Goal: Task Accomplishment & Management: Use online tool/utility

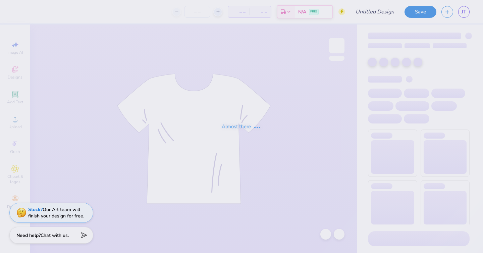
type input "'25 DCG ANNUAL TSHIRTS"
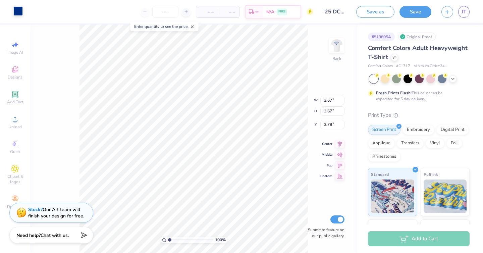
click at [20, 9] on div at bounding box center [17, 10] width 9 height 9
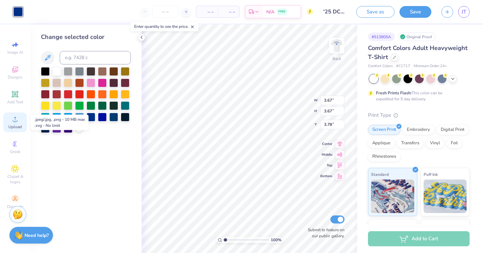
click at [17, 125] on span "Upload" at bounding box center [14, 126] width 13 height 5
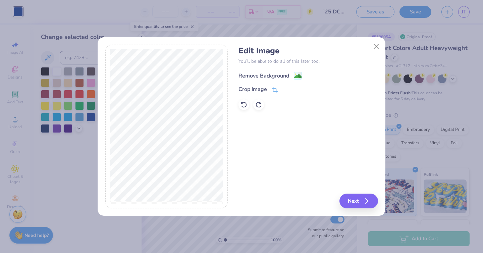
click at [270, 76] on div "Remove Background" at bounding box center [263, 76] width 51 height 8
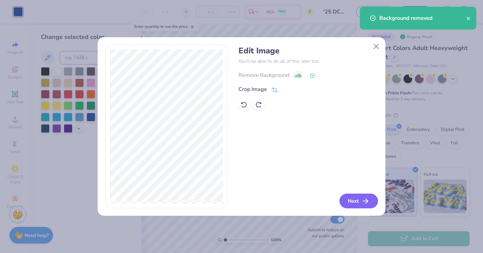
click at [360, 201] on button "Next" at bounding box center [358, 200] width 39 height 15
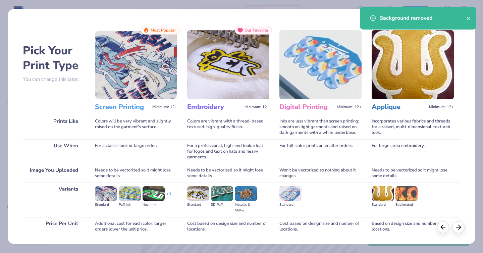
scroll to position [48, 0]
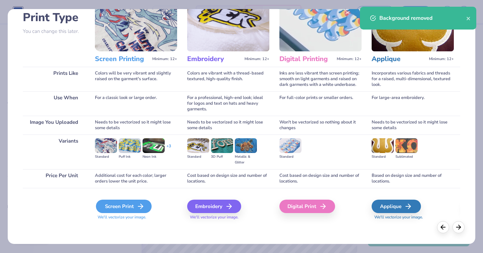
click at [128, 211] on div "Screen Print" at bounding box center [124, 205] width 56 height 13
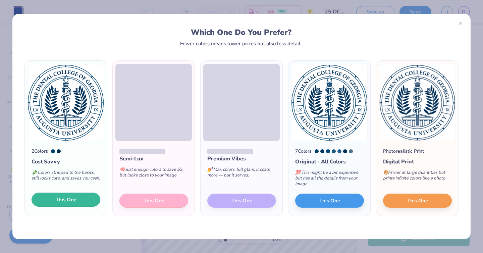
click at [64, 196] on span "This One" at bounding box center [66, 200] width 21 height 8
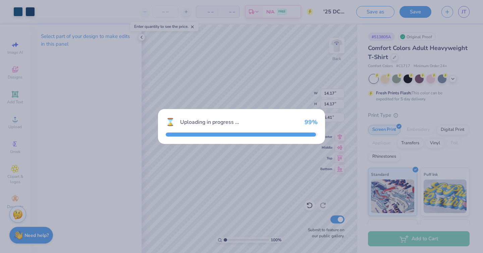
type input "14.17"
type input "5.41"
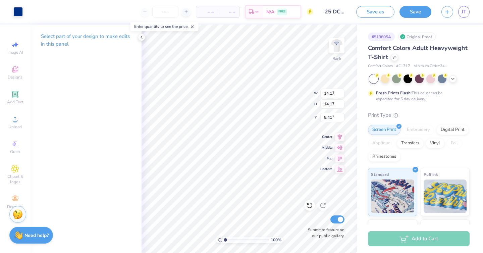
type input "3.67"
type input "3.78"
type input "4.58"
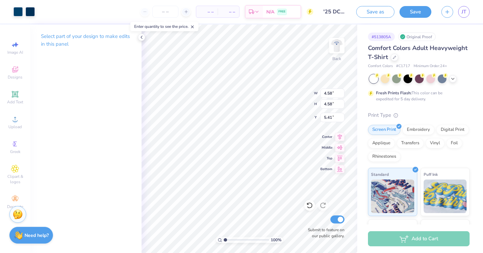
type input "3.89"
type input "3.43"
type input "3.88"
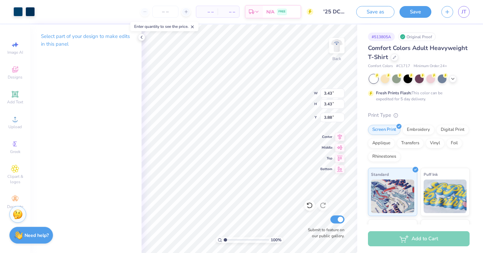
type input "3.24"
type input "4.09"
click at [335, 46] on img at bounding box center [336, 45] width 27 height 27
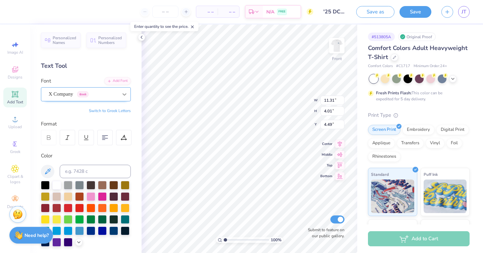
click at [120, 93] on div at bounding box center [124, 94] width 12 height 12
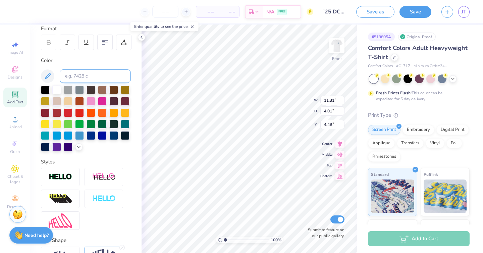
scroll to position [96, 0]
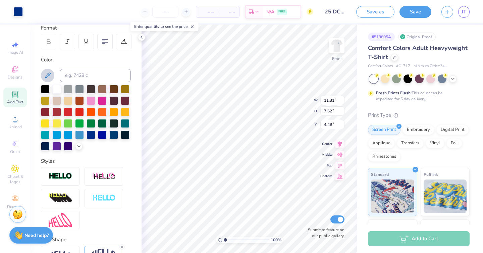
click at [44, 71] on icon at bounding box center [48, 75] width 8 height 8
click at [339, 46] on img at bounding box center [336, 45] width 27 height 27
type input "0.22"
type input "0.33"
type input "5.17"
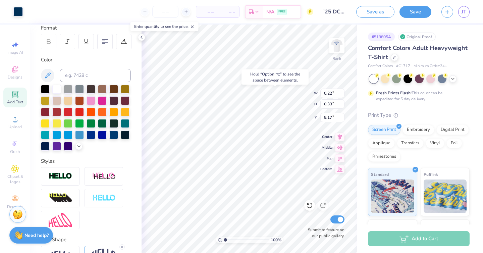
type input "0.36"
type input "0.18"
type input "6.94"
type input "0.65"
type input "1.30"
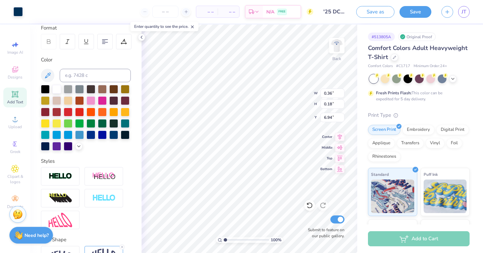
type input "4.96"
type input "1.23"
type input "1.87"
type input "4.85"
type input "3.24"
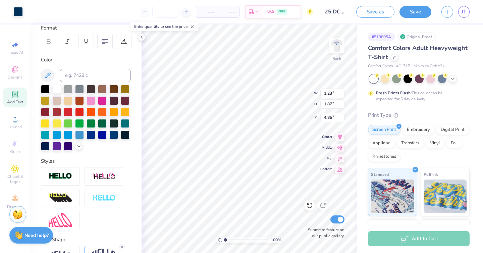
type input "3.24"
type input "4.09"
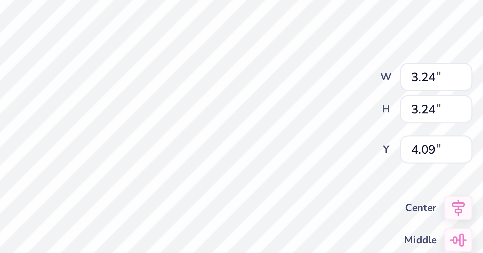
type input "1.23"
type input "1.87"
type input "4.85"
type input "3.24"
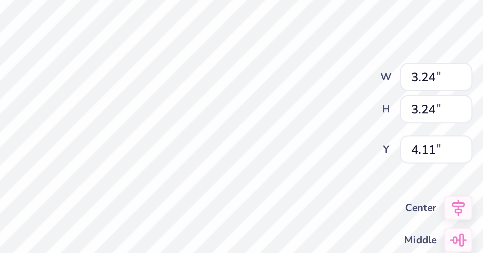
type input "4.09"
type input "1.23"
type input "1.87"
type input "4.85"
type input "3.24"
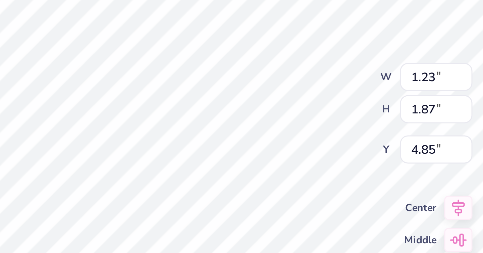
type input "3.24"
type input "4.09"
type input "4.96"
type input "3.24"
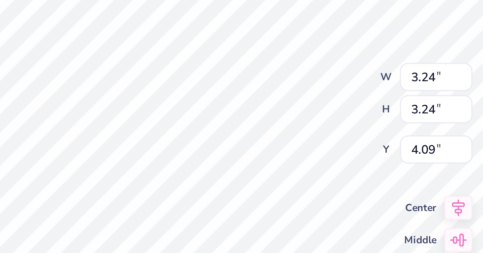
type input "4.11"
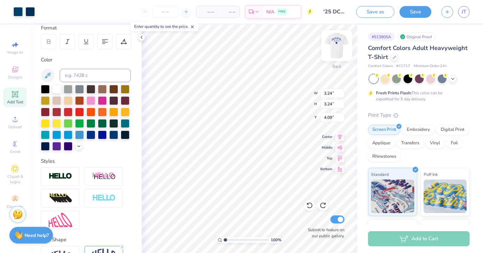
click at [334, 49] on img at bounding box center [336, 45] width 27 height 27
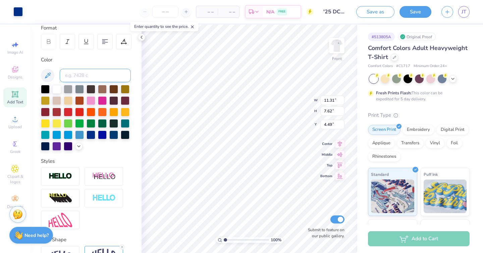
click at [75, 72] on input at bounding box center [95, 75] width 71 height 13
type input "7694"
type input "C"
click at [91, 72] on input at bounding box center [95, 75] width 71 height 13
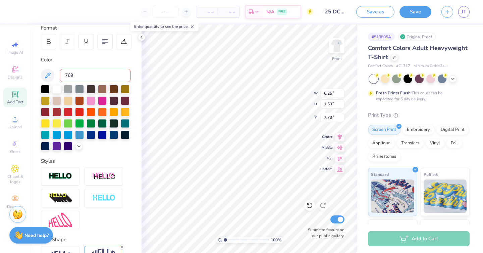
type input "7694"
type input "2.28"
type input "2.84"
type input "9.27"
click at [87, 75] on input at bounding box center [95, 75] width 71 height 13
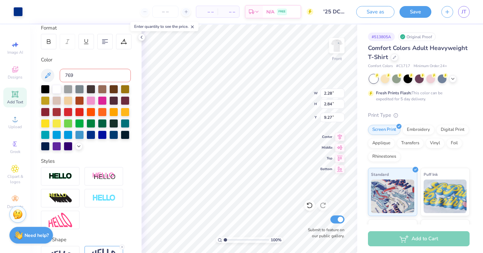
type input "7694"
click at [19, 12] on div at bounding box center [17, 10] width 9 height 9
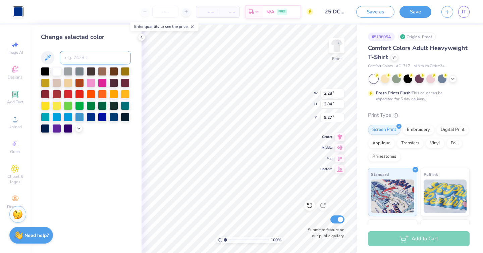
click at [80, 56] on input at bounding box center [95, 57] width 71 height 13
type input "7694"
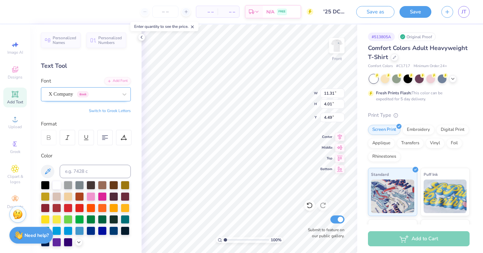
click at [76, 92] on div "X Company Greek" at bounding box center [83, 94] width 70 height 10
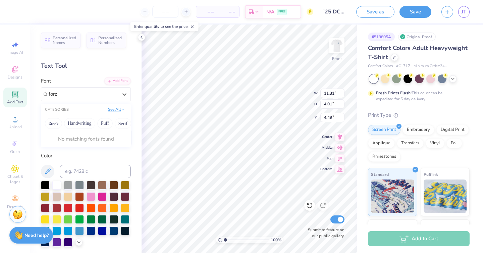
click at [117, 108] on button "See All" at bounding box center [116, 109] width 21 height 7
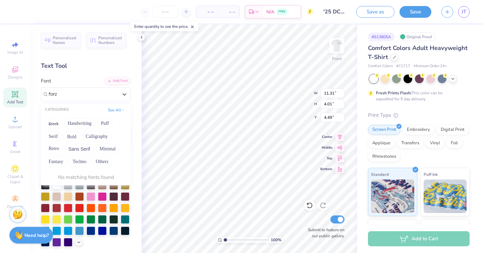
type input "forz"
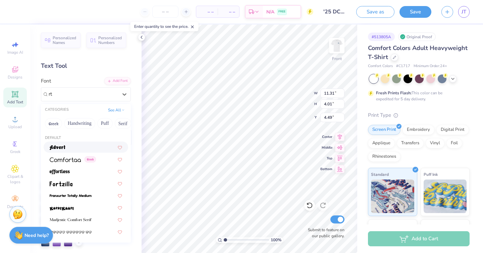
type input "r"
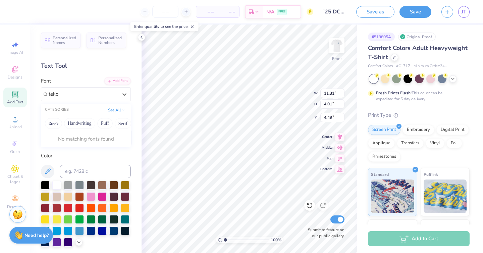
type input "teko"
type input "h"
type input "helv"
type input "r"
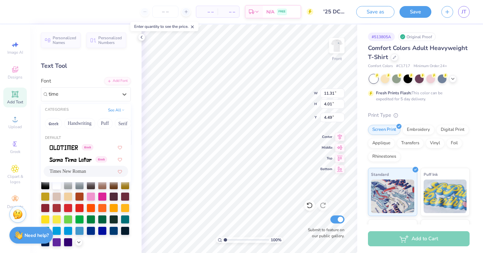
click at [70, 172] on span "Times New Roman" at bounding box center [68, 171] width 36 height 7
type input "time"
type input "8.49"
type input "2.40"
type input "5.11"
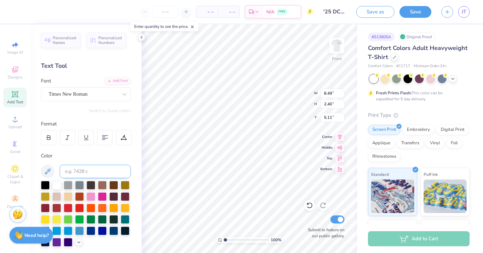
scroll to position [137, 0]
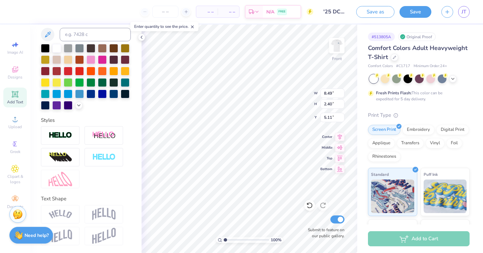
type textarea "DENTAL"
click at [97, 204] on div "Text Shape" at bounding box center [86, 220] width 90 height 50
click at [98, 209] on img at bounding box center [103, 213] width 23 height 13
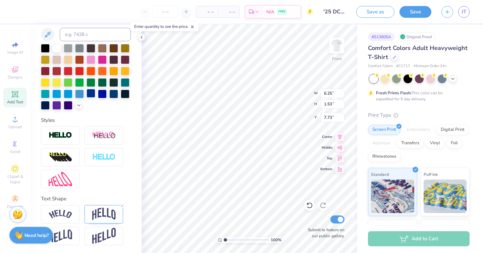
scroll to position [0, 0]
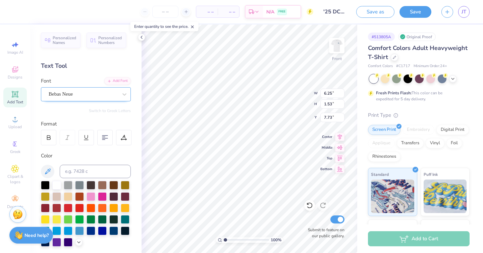
click at [83, 95] on div "Bebas Neue" at bounding box center [83, 94] width 70 height 10
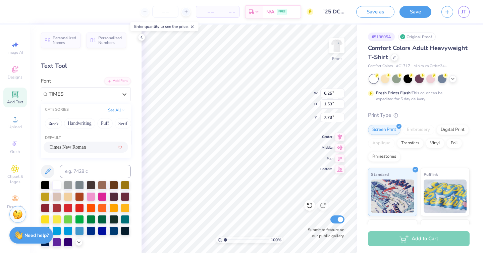
click at [75, 149] on span "Times New Roman" at bounding box center [68, 146] width 36 height 7
type input "TIMES"
type input "7.74"
type input "1.35"
type input "7.87"
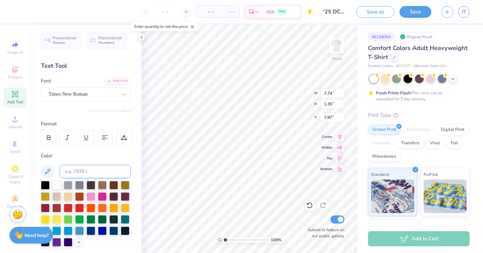
scroll to position [137, 0]
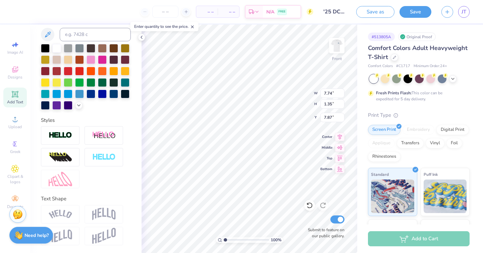
click at [98, 176] on div at bounding box center [86, 157] width 90 height 62
type input "2.28"
type input "2.84"
type input "9.22"
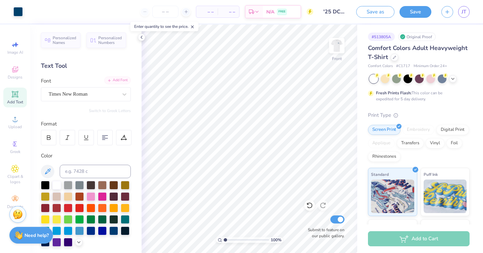
click at [119, 80] on div "Add Font" at bounding box center [117, 80] width 26 height 8
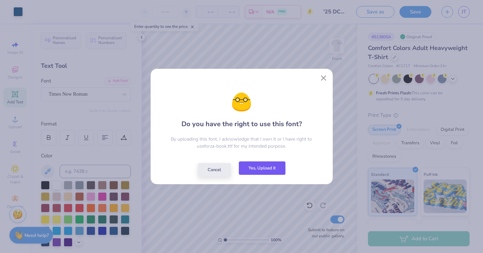
click at [254, 169] on button "Yes, Upload it" at bounding box center [262, 168] width 47 height 14
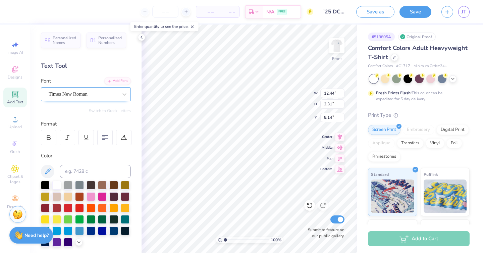
click at [113, 92] on div "Times New Roman" at bounding box center [83, 94] width 70 height 10
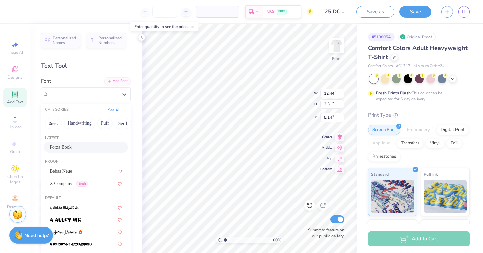
click at [64, 147] on span "Forza Book" at bounding box center [61, 146] width 22 height 7
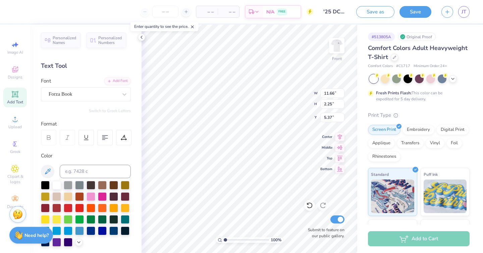
type input "11.66"
type input "2.25"
type input "5.37"
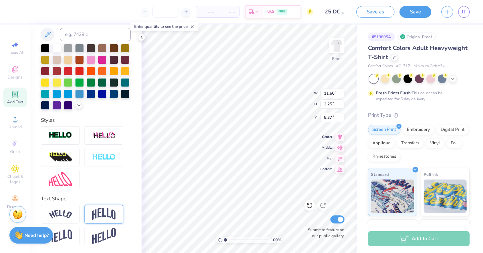
click at [105, 214] on img at bounding box center [103, 213] width 23 height 13
type input "4.65"
type input "4.16"
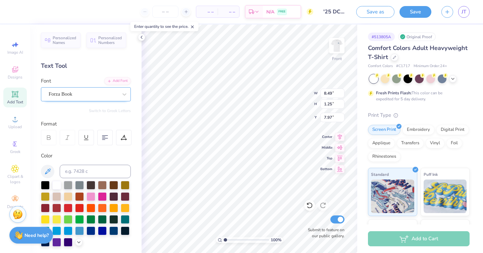
click at [80, 96] on div "Forza Book" at bounding box center [83, 94] width 70 height 10
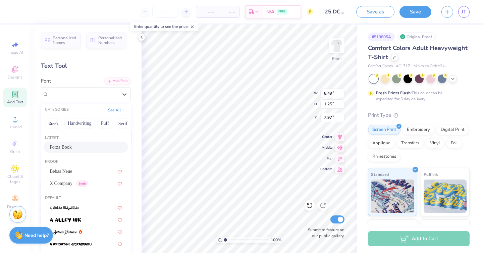
click at [61, 149] on span "Forza Book" at bounding box center [61, 146] width 22 height 7
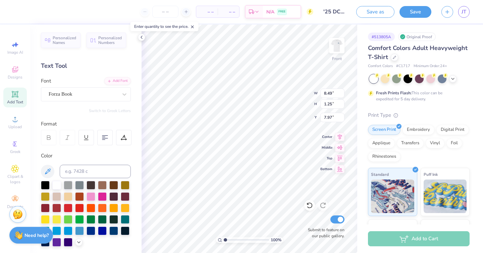
scroll to position [137, 0]
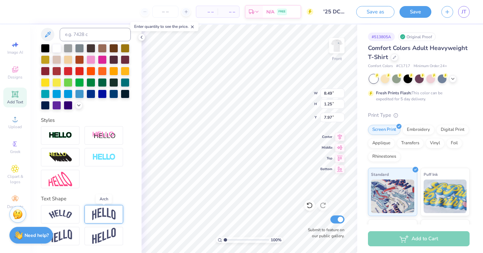
click at [105, 213] on img at bounding box center [103, 213] width 23 height 13
type input "2.53"
type input "7.33"
type textarea "[GEOGRAPHIC_DATA]"
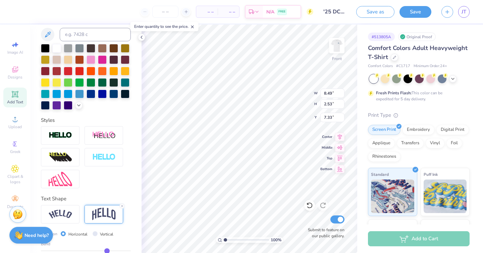
scroll to position [0, 2]
type input "7.73"
type input "2.33"
type input "7.32"
type input "11.66"
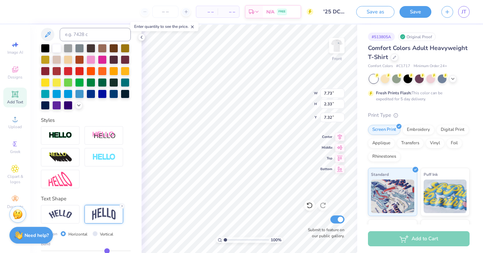
type input "4.65"
type input "4.16"
type input "7.73"
type input "2.33"
type input "7.32"
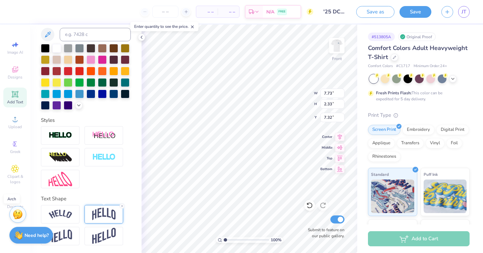
click at [110, 211] on img at bounding box center [103, 213] width 23 height 13
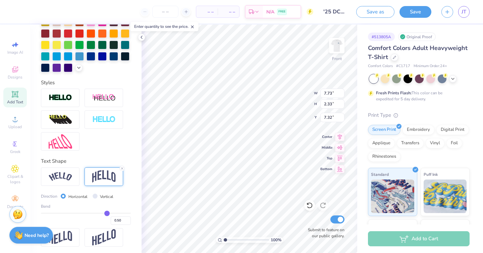
scroll to position [176, 0]
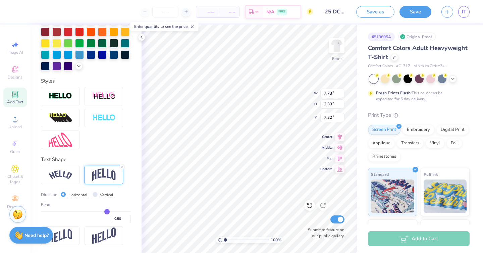
type input "0.51"
type input "0.5"
type input "0.50"
type input "0.47"
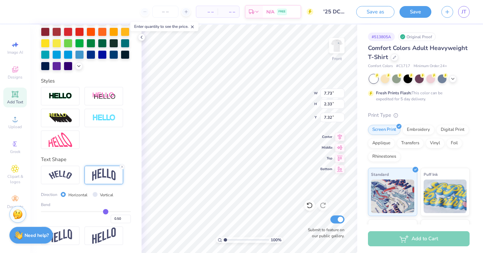
type input "0.47"
type input "0.44"
type input "0.43"
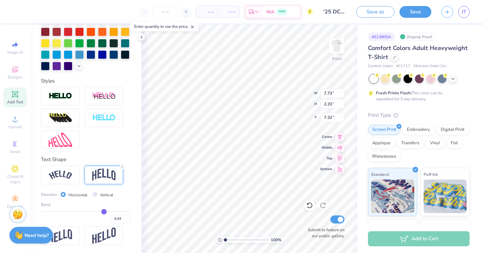
type input "0.42"
type input "0.41"
type input "0.39"
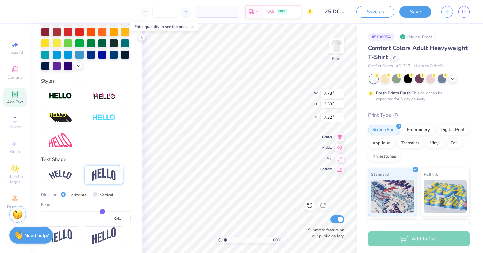
type input "0.39"
type input "0.38"
drag, startPoint x: 107, startPoint y: 212, endPoint x: 102, endPoint y: 212, distance: 5.4
type input "0.38"
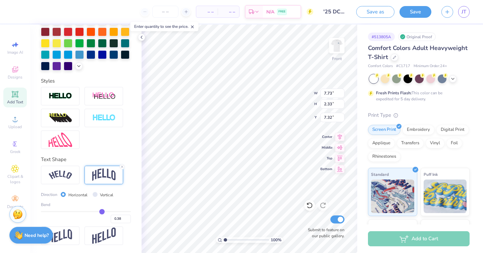
click at [102, 212] on input "range" at bounding box center [86, 211] width 90 height 1
type input "1.92"
type input "7.52"
type input "0.37"
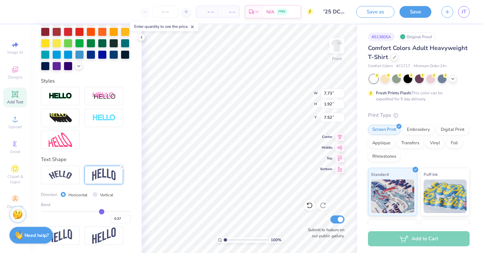
type input "0.36"
type input "0.3"
type input "0.30"
type input "0.29"
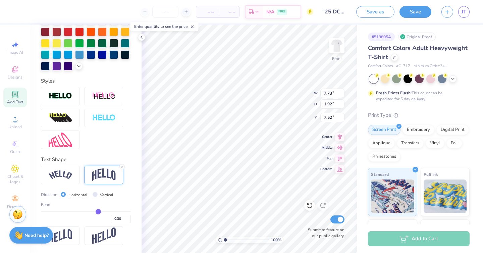
type input "0.29"
drag, startPoint x: 102, startPoint y: 212, endPoint x: 98, endPoint y: 212, distance: 3.7
type input "0.29"
click at [98, 212] on input "range" at bounding box center [86, 211] width 90 height 1
type input "1.63"
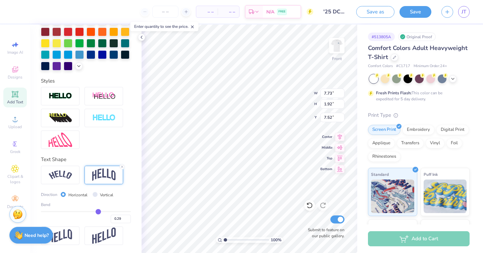
type input "7.67"
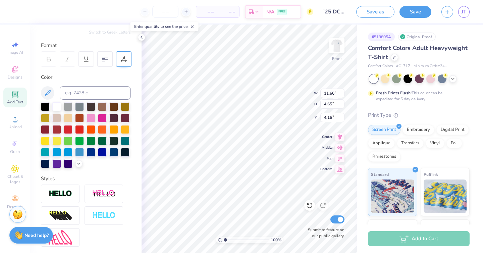
scroll to position [137, 0]
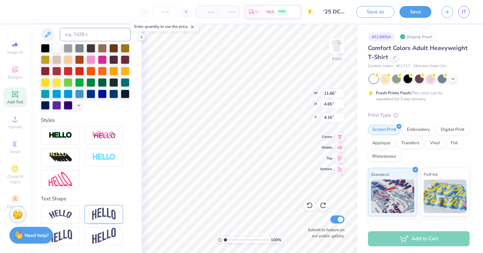
type input "7.73"
type input "1.92"
type input "7.52"
click at [325, 201] on div at bounding box center [322, 205] width 11 height 11
type input "1.63"
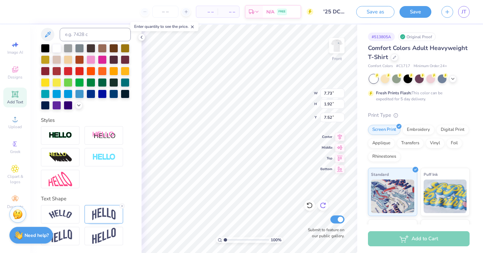
type input "7.67"
click at [97, 221] on div at bounding box center [103, 214] width 39 height 18
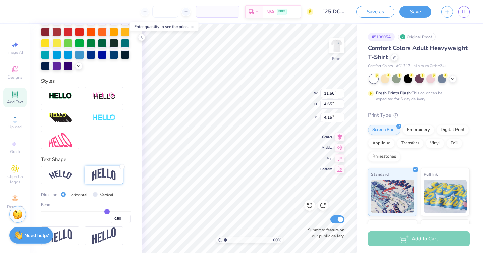
type input "0.49"
type input "0.48"
type input "0.47"
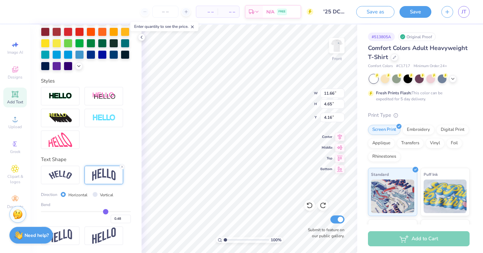
type input "0.47"
type input "0.46"
type input "0.45"
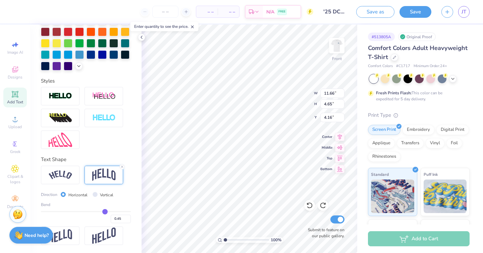
type input "0.44"
type input "0.43"
type input "0.42"
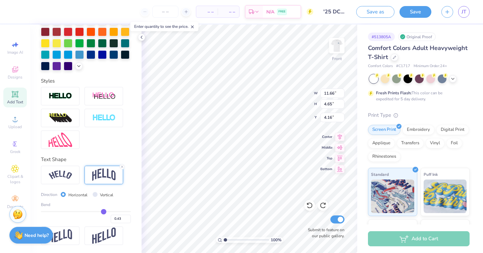
type input "0.42"
type input "0.41"
type input "0.4"
type input "0.40"
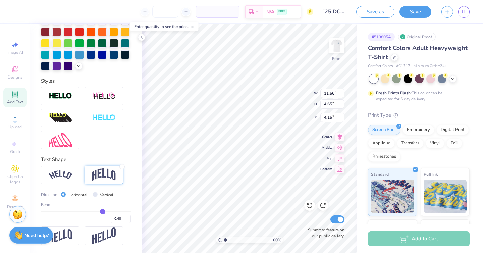
drag, startPoint x: 107, startPoint y: 213, endPoint x: 103, endPoint y: 213, distance: 4.0
type input "0.4"
click at [103, 212] on input "range" at bounding box center [86, 211] width 90 height 1
type input "4.13"
type input "4.42"
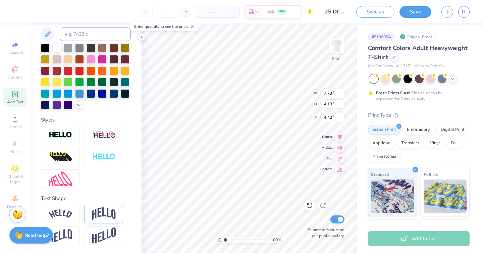
type input "7.73"
type input "1.63"
type input "7.67"
click at [109, 208] on img at bounding box center [103, 213] width 23 height 13
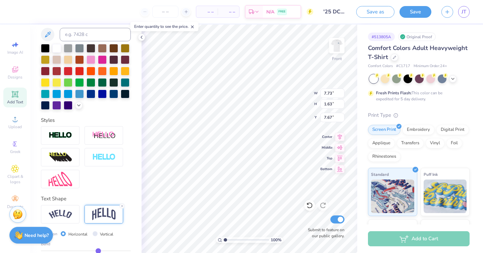
scroll to position [176, 0]
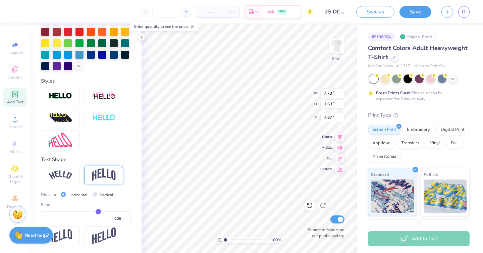
type input "0.32"
click at [99, 212] on input "range" at bounding box center [86, 211] width 90 height 1
type input "1.73"
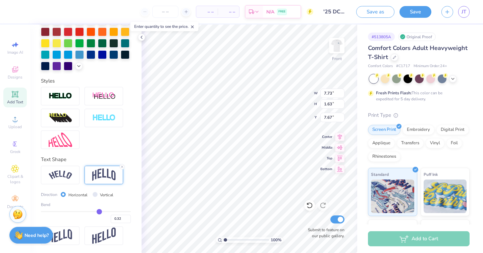
type input "7.62"
type input "0.31"
type input "0.3"
type input "0.30"
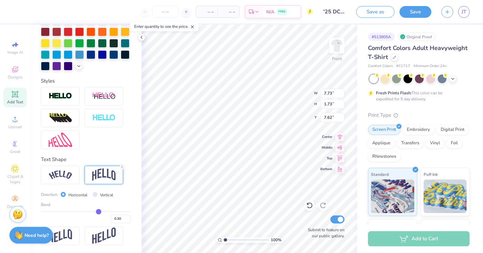
type input "0.3"
click at [98, 212] on input "range" at bounding box center [86, 211] width 90 height 1
type input "1.66"
type input "7.65"
click at [335, 44] on img at bounding box center [336, 45] width 27 height 27
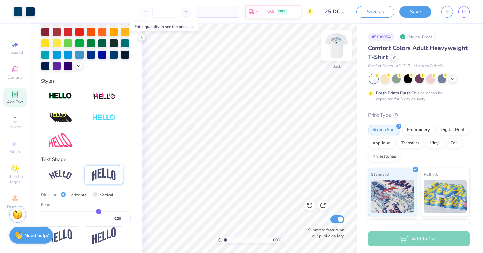
click at [335, 44] on img at bounding box center [336, 45] width 27 height 27
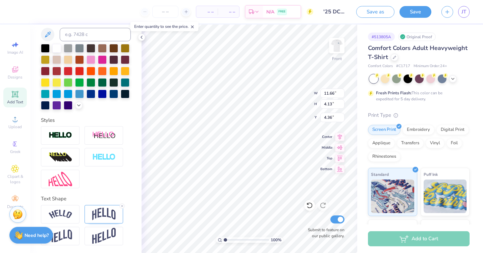
scroll to position [0, 0]
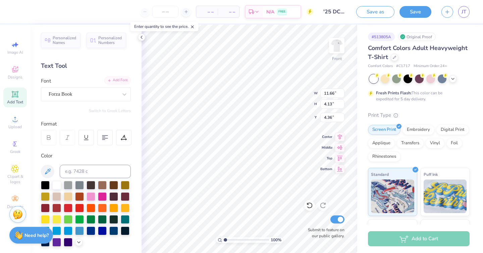
click at [119, 77] on div "Add Font" at bounding box center [117, 80] width 26 height 8
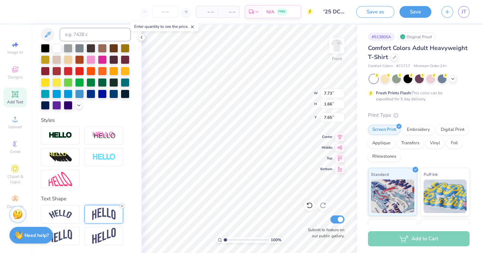
click at [122, 204] on icon at bounding box center [122, 206] width 4 height 4
type input "0.74"
type input "8.12"
type input "9.33"
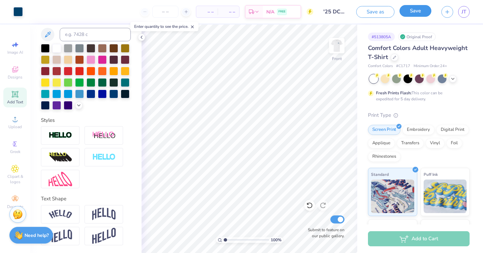
click at [412, 12] on button "Save" at bounding box center [415, 11] width 32 height 12
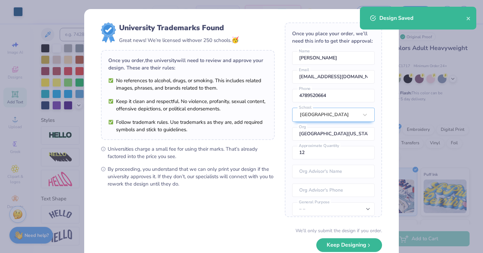
click at [441, 101] on div "University Trademarks Found Great news! We’re licensed with over 250 schools. 🥳…" at bounding box center [241, 126] width 483 height 253
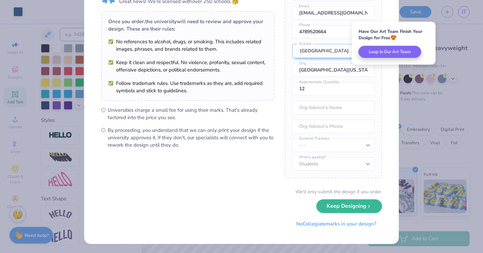
scroll to position [0, 0]
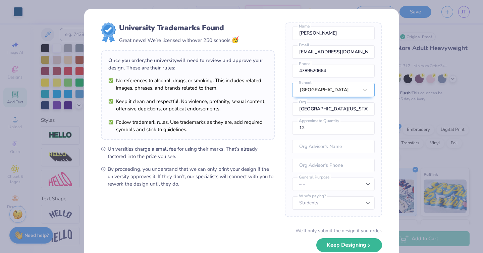
click at [63, 120] on div "University Trademarks Found Great news! We’re licensed with over 250 schools. 🥳…" at bounding box center [241, 126] width 483 height 253
click at [411, 31] on div "University Trademarks Found Great news! We’re licensed with over 250 schools. 🥳…" at bounding box center [241, 126] width 483 height 253
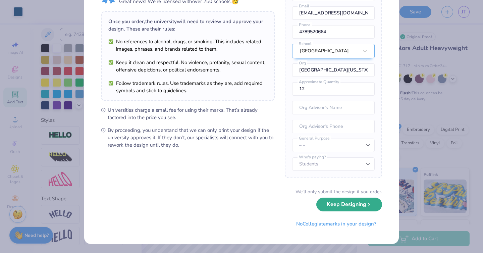
click at [353, 210] on button "Keep Designing" at bounding box center [349, 204] width 66 height 14
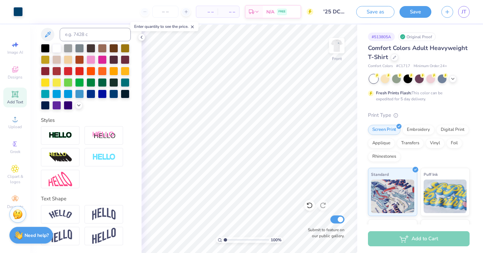
scroll to position [0, 0]
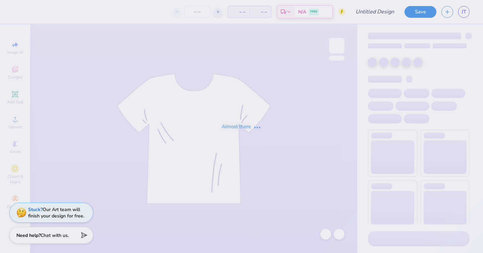
type input "'25 DCG ANNUAL TSHIRTS"
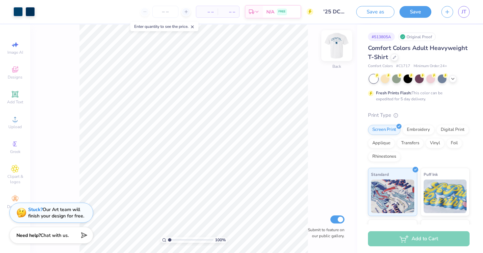
click at [338, 45] on img at bounding box center [336, 45] width 27 height 27
click at [419, 10] on button "Save" at bounding box center [415, 11] width 32 height 12
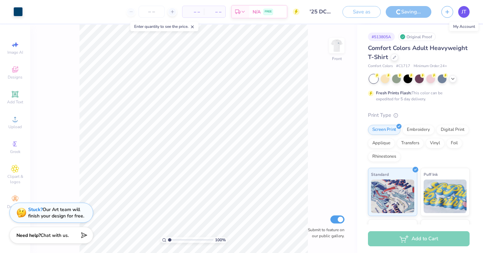
click at [462, 10] on span "JT" at bounding box center [463, 12] width 5 height 8
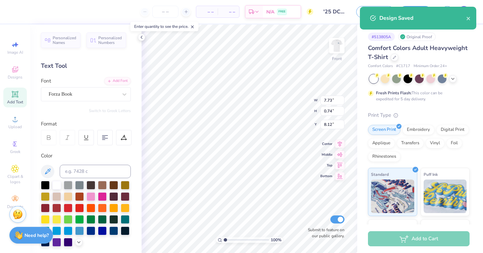
type input "6.95"
type input "0.66"
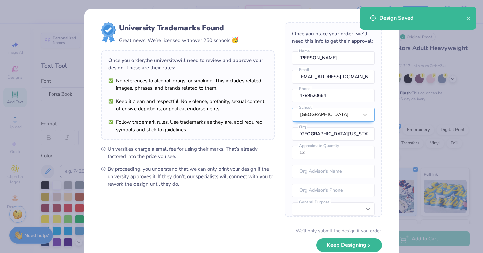
click at [21, 154] on div "University Trademarks Found Great news! We’re licensed with over 250 schools. 🥳…" at bounding box center [241, 126] width 483 height 253
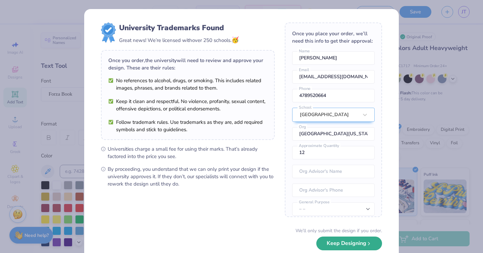
click at [345, 245] on button "Keep Designing" at bounding box center [349, 243] width 66 height 14
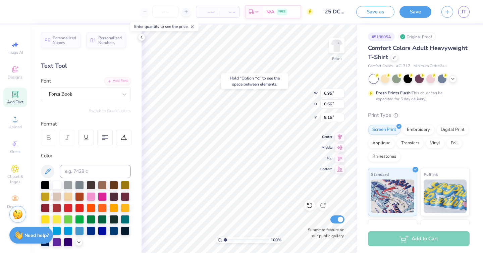
type input "8.15"
click at [408, 14] on button "Save" at bounding box center [415, 12] width 32 height 12
